Goal: Check status: Check status

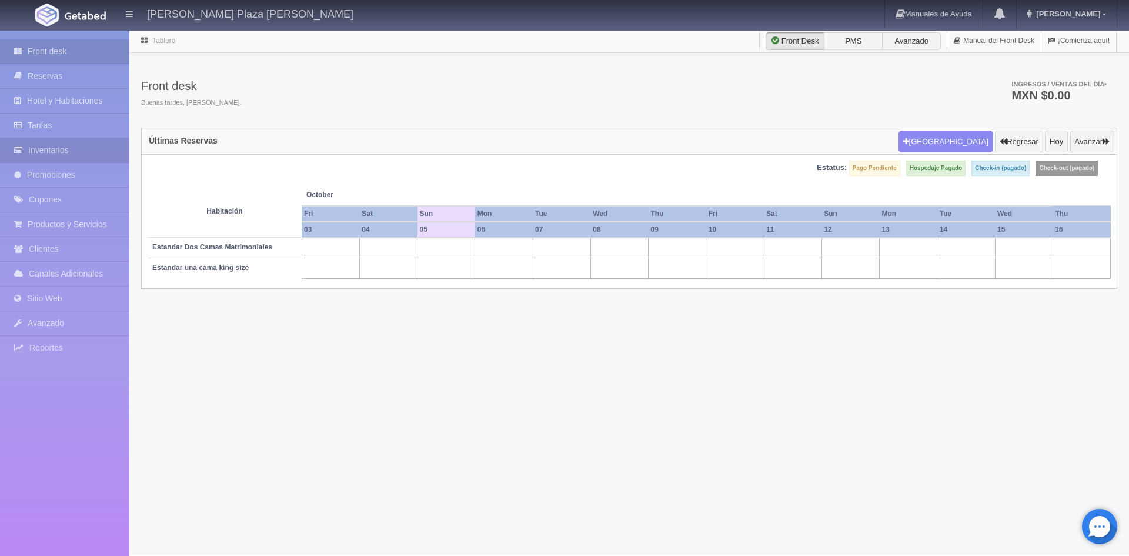
click at [76, 148] on link "Inventarios" at bounding box center [64, 150] width 129 height 24
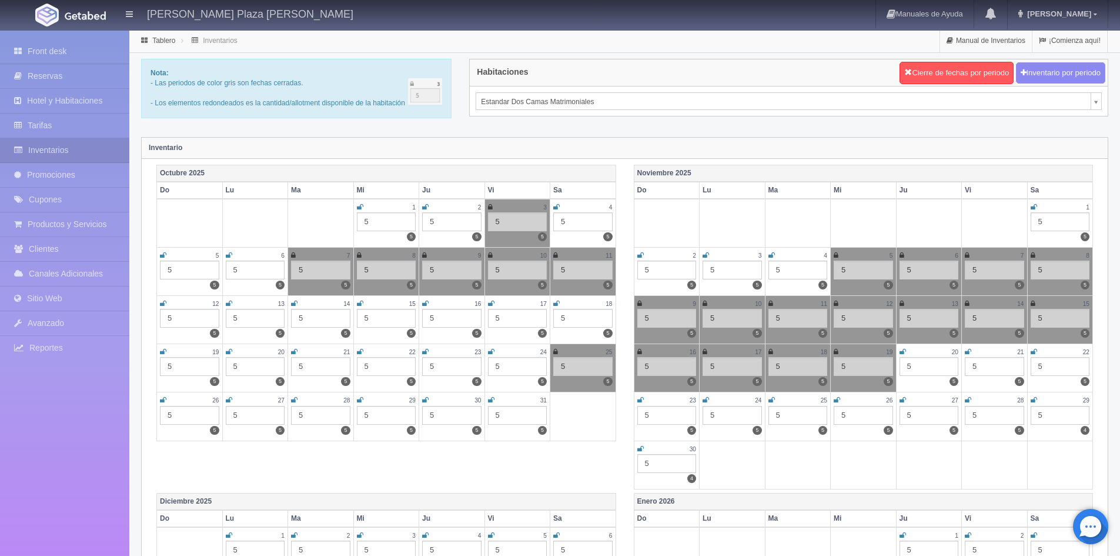
click at [164, 253] on icon at bounding box center [163, 255] width 6 height 7
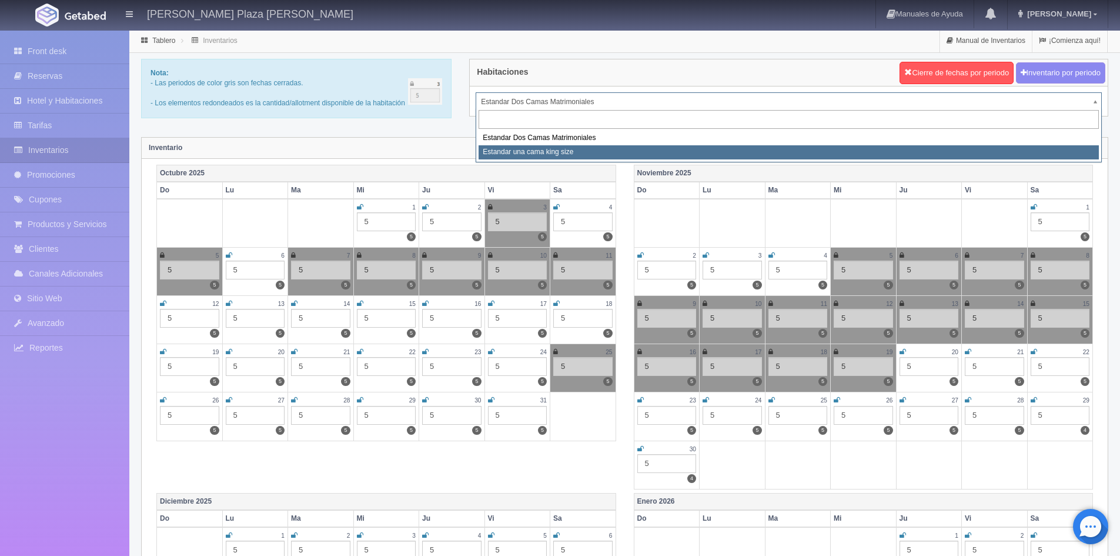
select select "324"
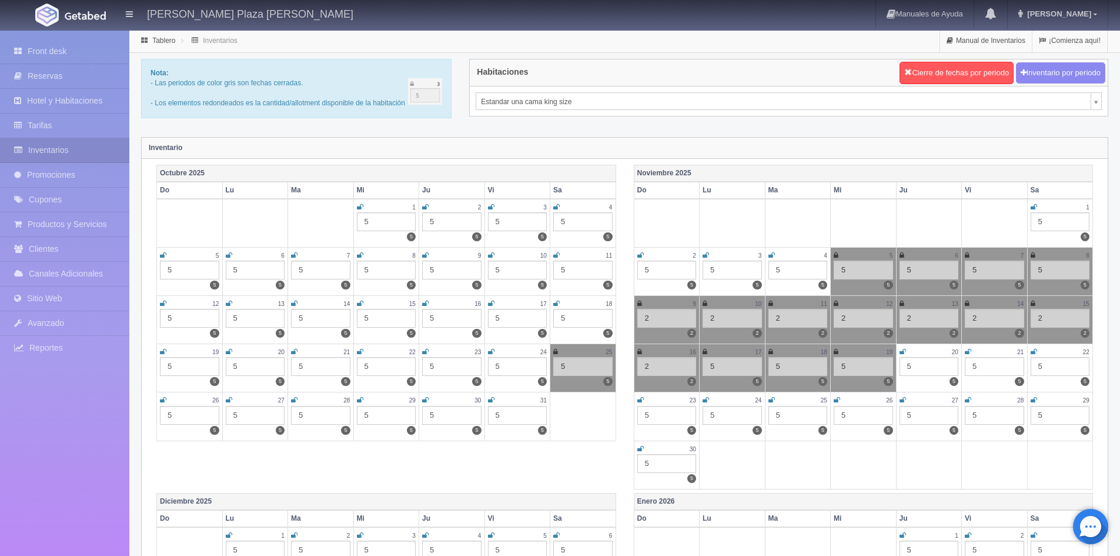
click at [163, 256] on icon at bounding box center [163, 255] width 6 height 7
